Goal: Transaction & Acquisition: Purchase product/service

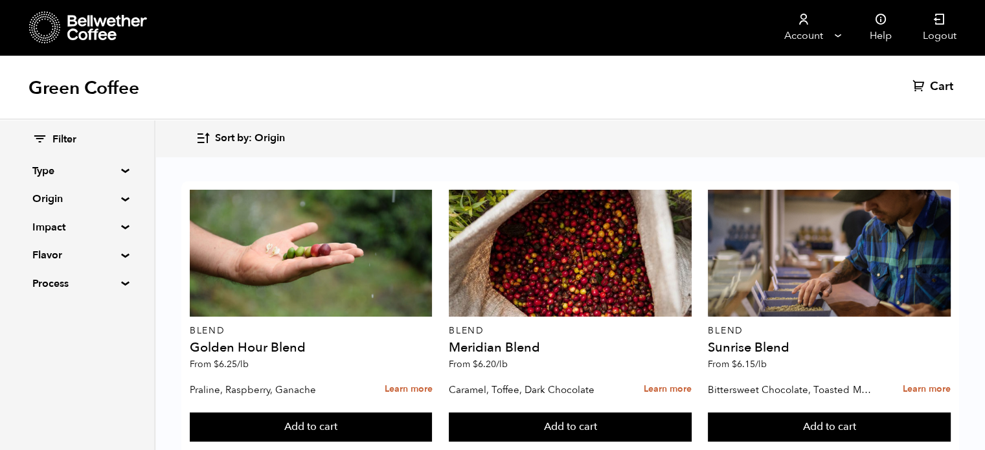
scroll to position [1076, 0]
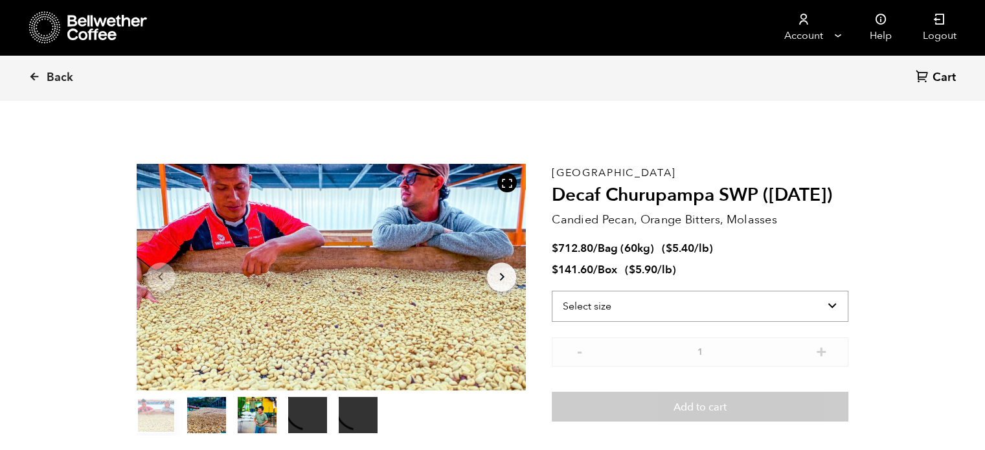
click at [692, 305] on select "Select size Bag (60kg) (132 lbs) Box (24 lbs)" at bounding box center [700, 306] width 297 height 31
select select "bag-3"
click at [552, 291] on select "Select size Bag (60kg) (132 lbs) Box (24 lbs)" at bounding box center [700, 306] width 297 height 31
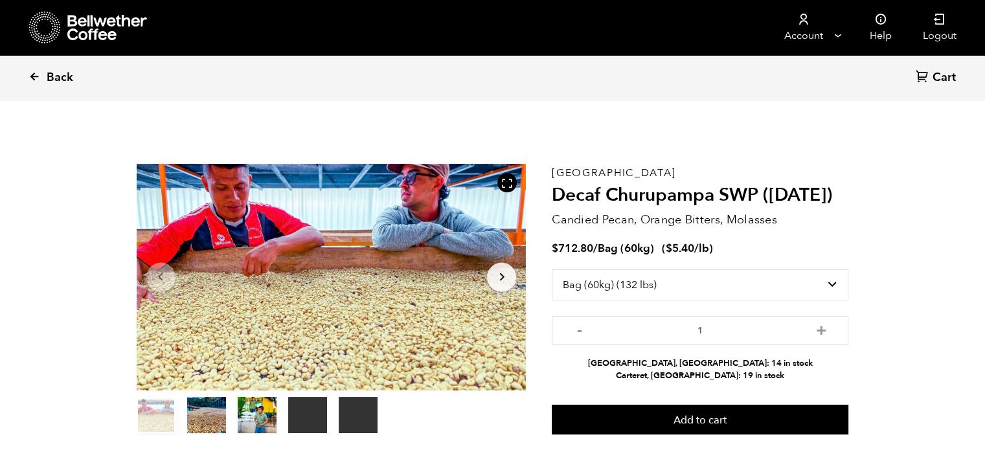
click at [63, 80] on span "Back" at bounding box center [60, 78] width 27 height 16
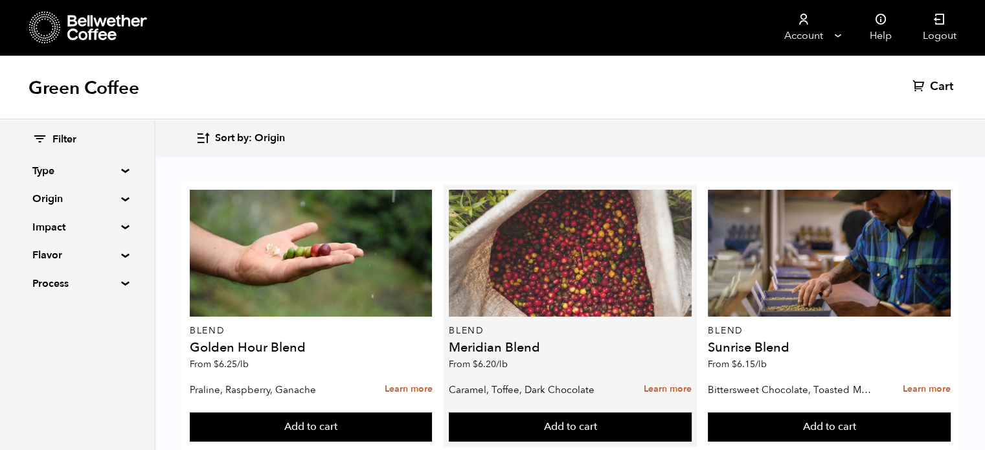
scroll to position [543, 0]
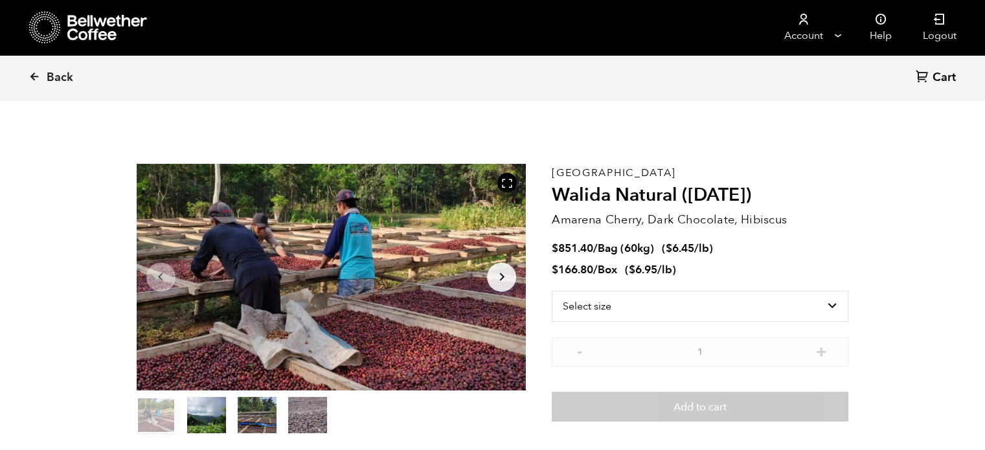
scroll to position [563, 690]
click at [772, 321] on select "Select size Bag (60kg) (132 lbs) Box (24 lbs)" at bounding box center [700, 306] width 297 height 31
select select "bag-3"
click at [552, 291] on select "Select size Bag (60kg) (132 lbs) Box (24 lbs)" at bounding box center [700, 306] width 297 height 31
